Goal: Use online tool/utility: Utilize a website feature to perform a specific function

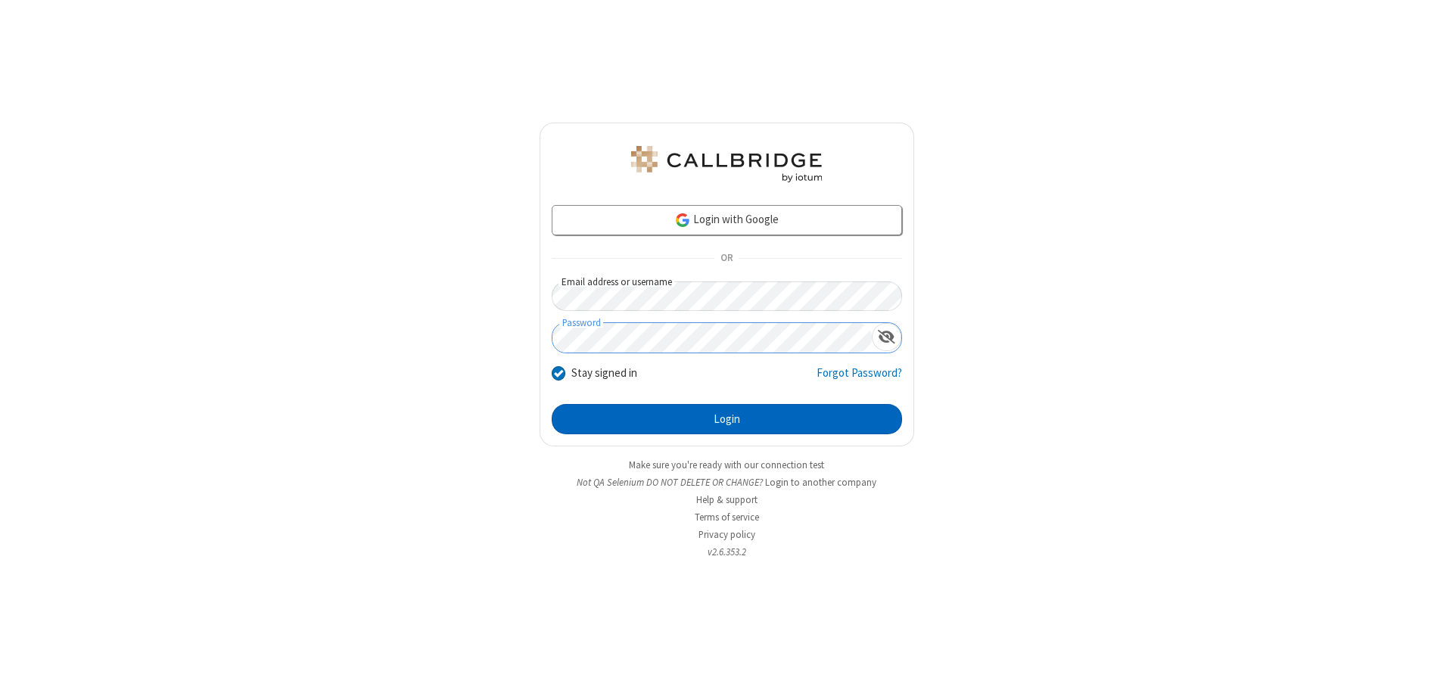
click at [727, 419] on button "Login" at bounding box center [727, 419] width 350 height 30
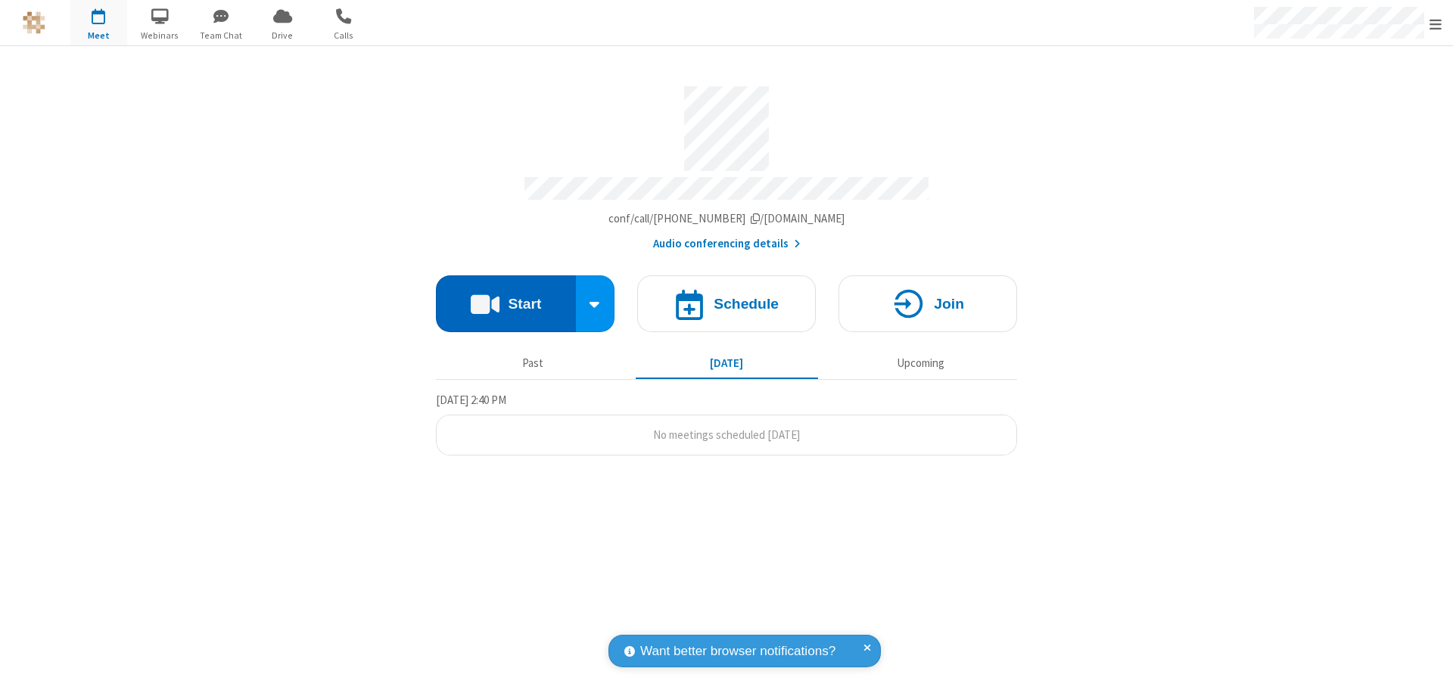
click at [506, 297] on button "Start" at bounding box center [506, 304] width 140 height 57
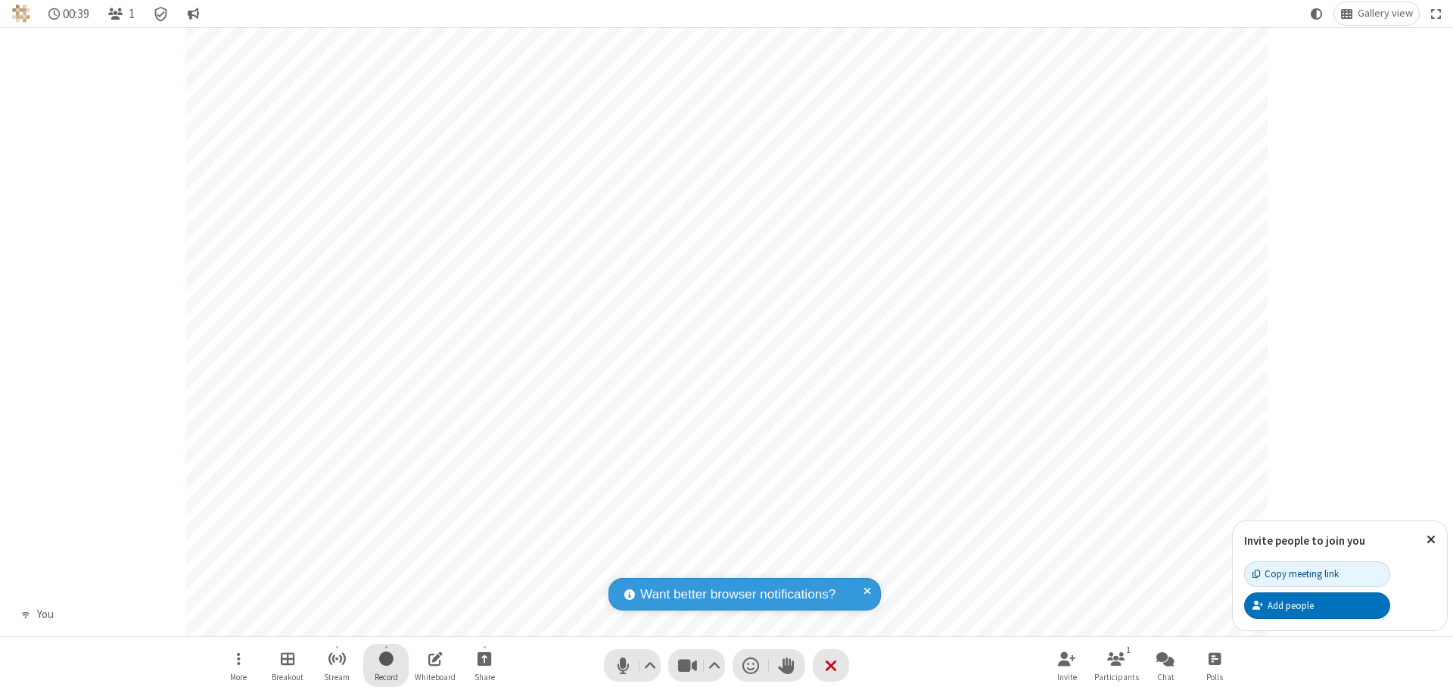
click at [386, 665] on span "Start recording" at bounding box center [386, 659] width 14 height 19
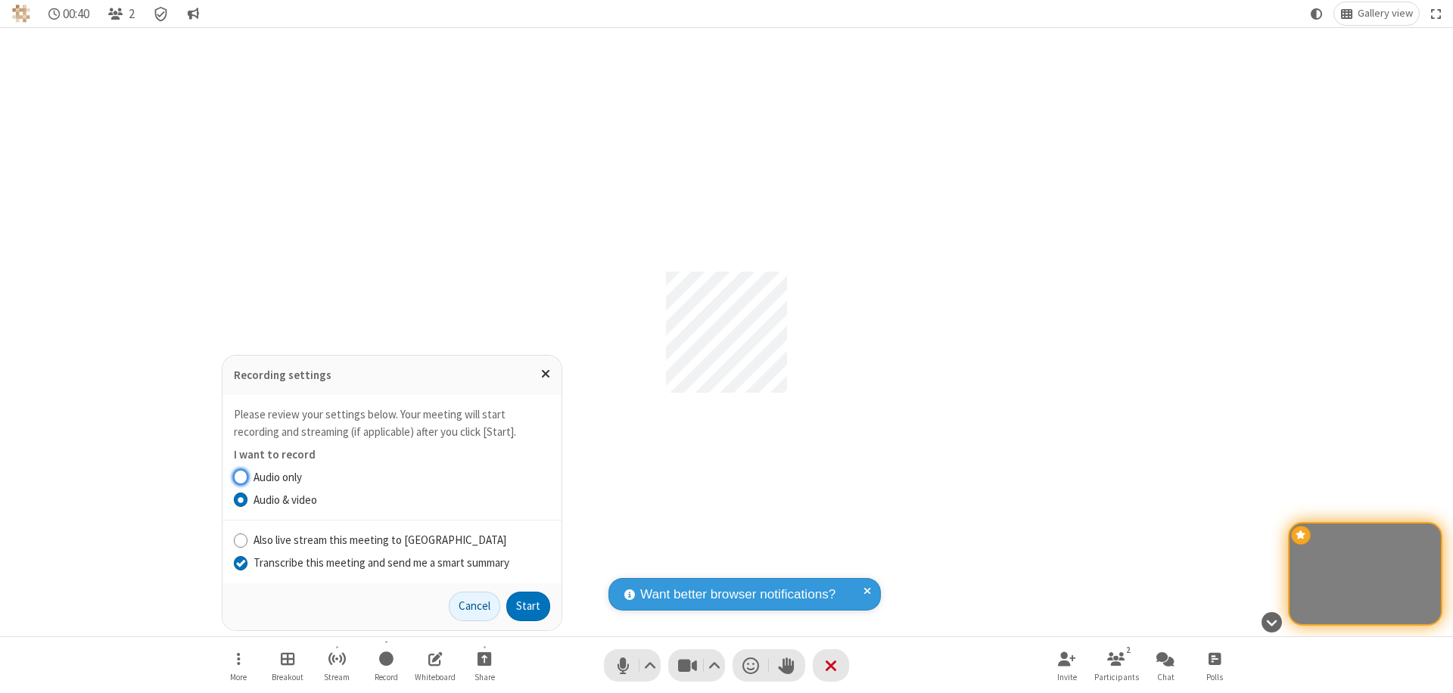
click at [240, 562] on input "Transcribe this meeting and send me a smart summary" at bounding box center [241, 563] width 14 height 16
